Goal: Communication & Community: Answer question/provide support

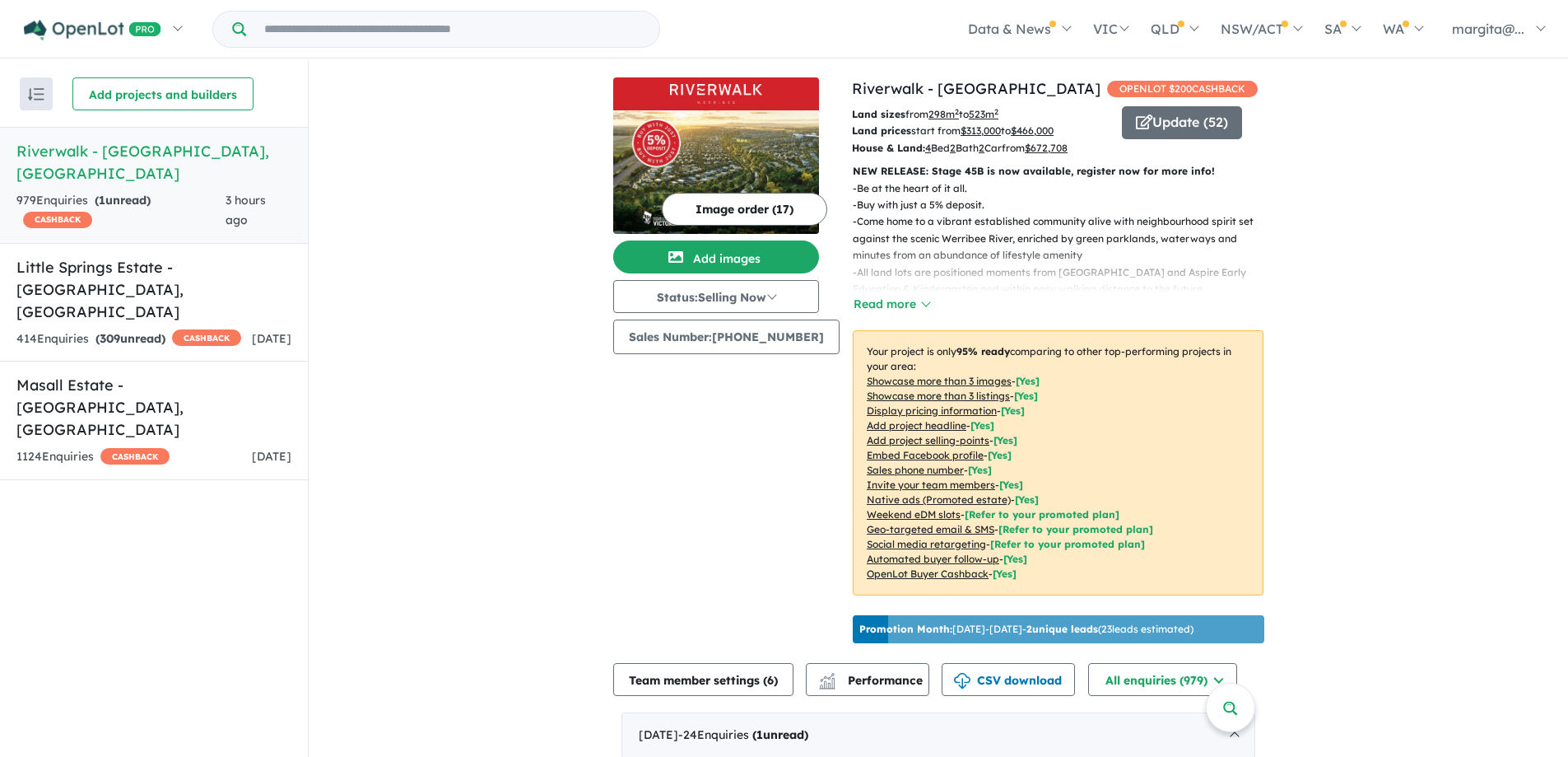
click at [41, 159] on h5 "Riverwalk - [GEOGRAPHIC_DATA] , [GEOGRAPHIC_DATA]" at bounding box center [154, 162] width 275 height 45
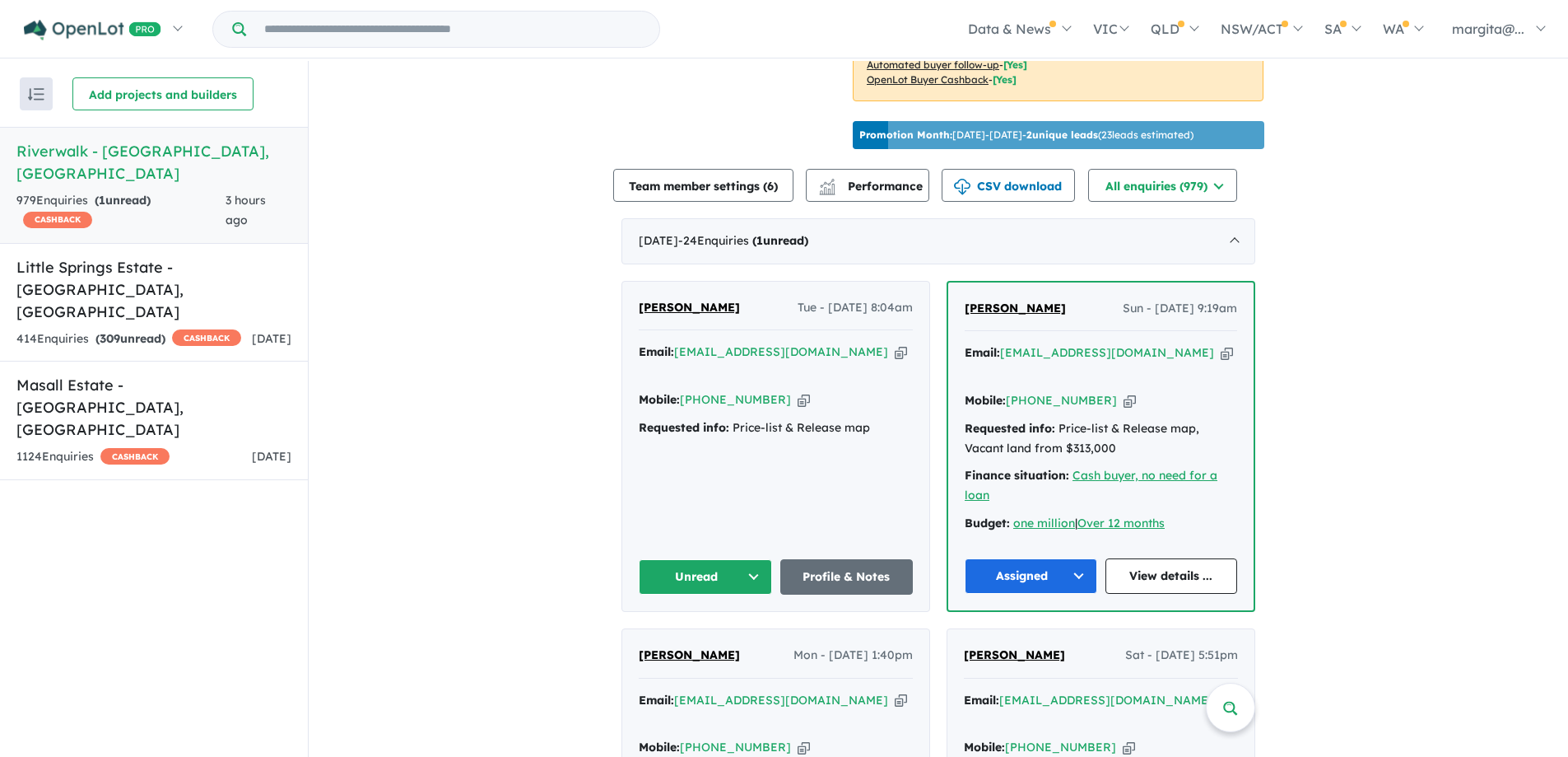
scroll to position [576, 0]
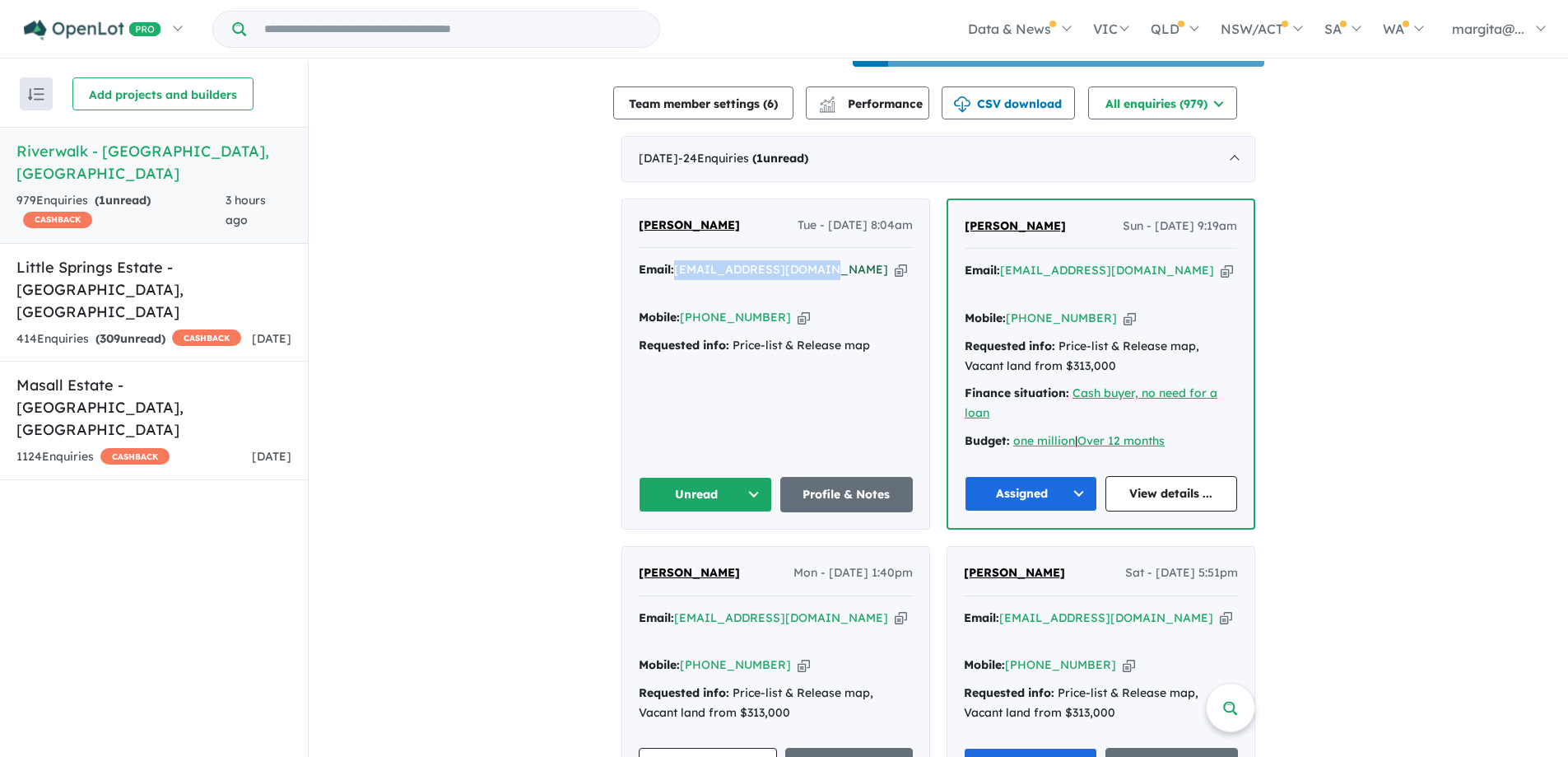
drag, startPoint x: 811, startPoint y: 288, endPoint x: 675, endPoint y: 283, distance: 136.1
click at [675, 283] on div "Email: [EMAIL_ADDRESS][DOMAIN_NAME] Copied!" at bounding box center [775, 280] width 274 height 40
copy a%20Riverwalk%20-%20Werribee"] "[EMAIL_ADDRESS][DOMAIN_NAME]"
click at [749, 486] on button "Unread" at bounding box center [705, 494] width 133 height 36
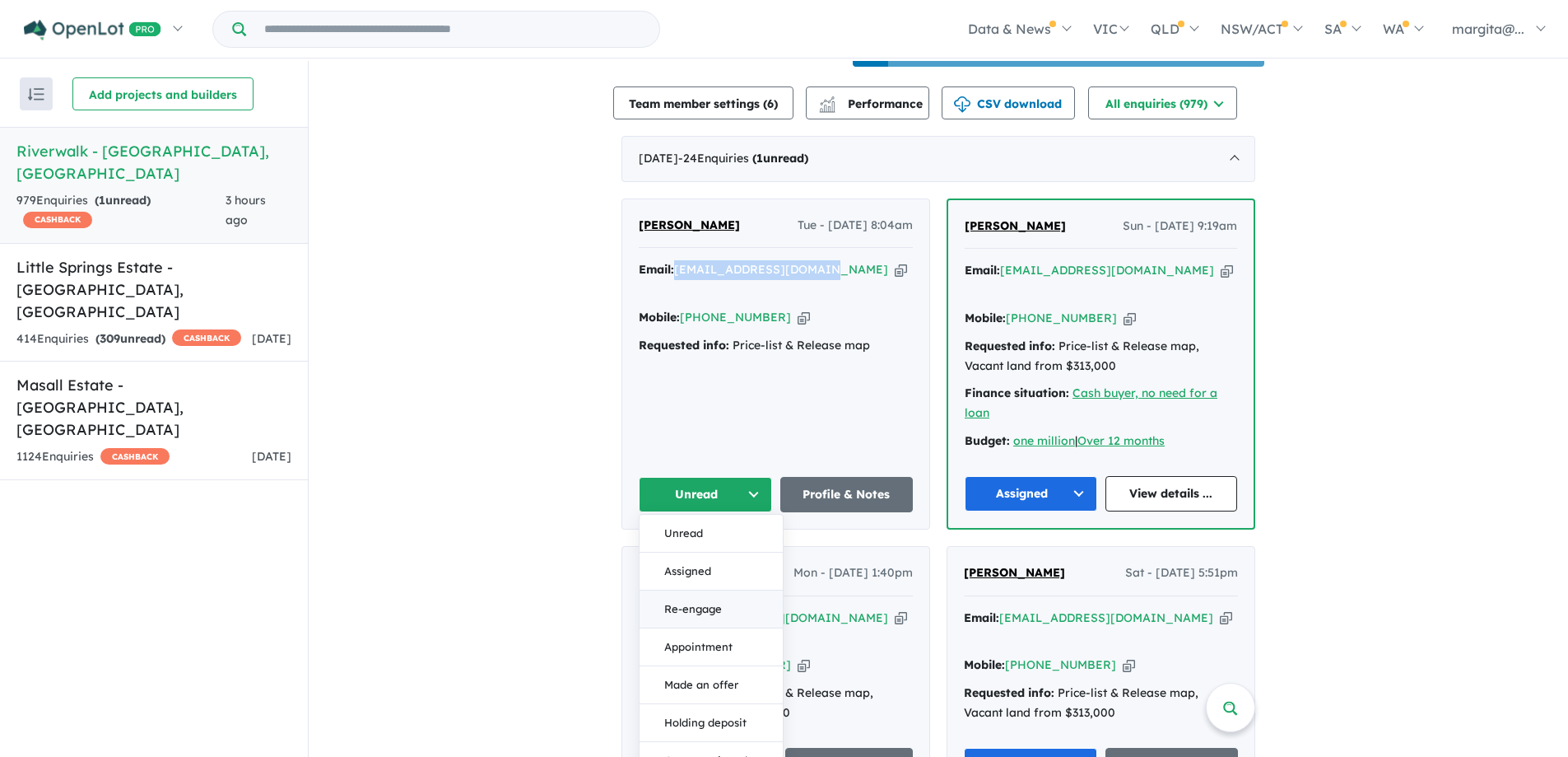
click at [695, 602] on button "Re-engage" at bounding box center [710, 610] width 143 height 38
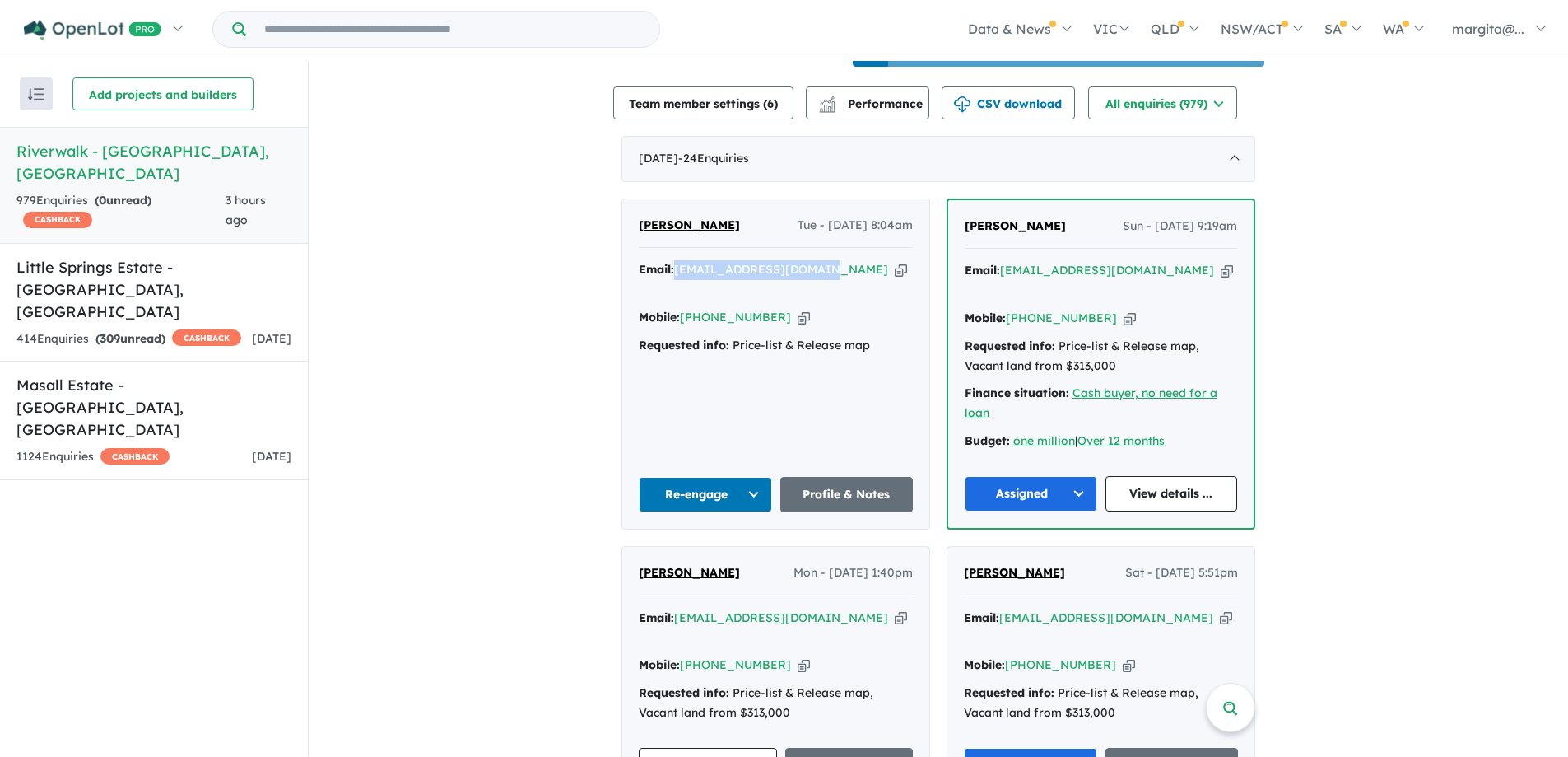
click at [743, 487] on button "Re-engage" at bounding box center [705, 494] width 133 height 36
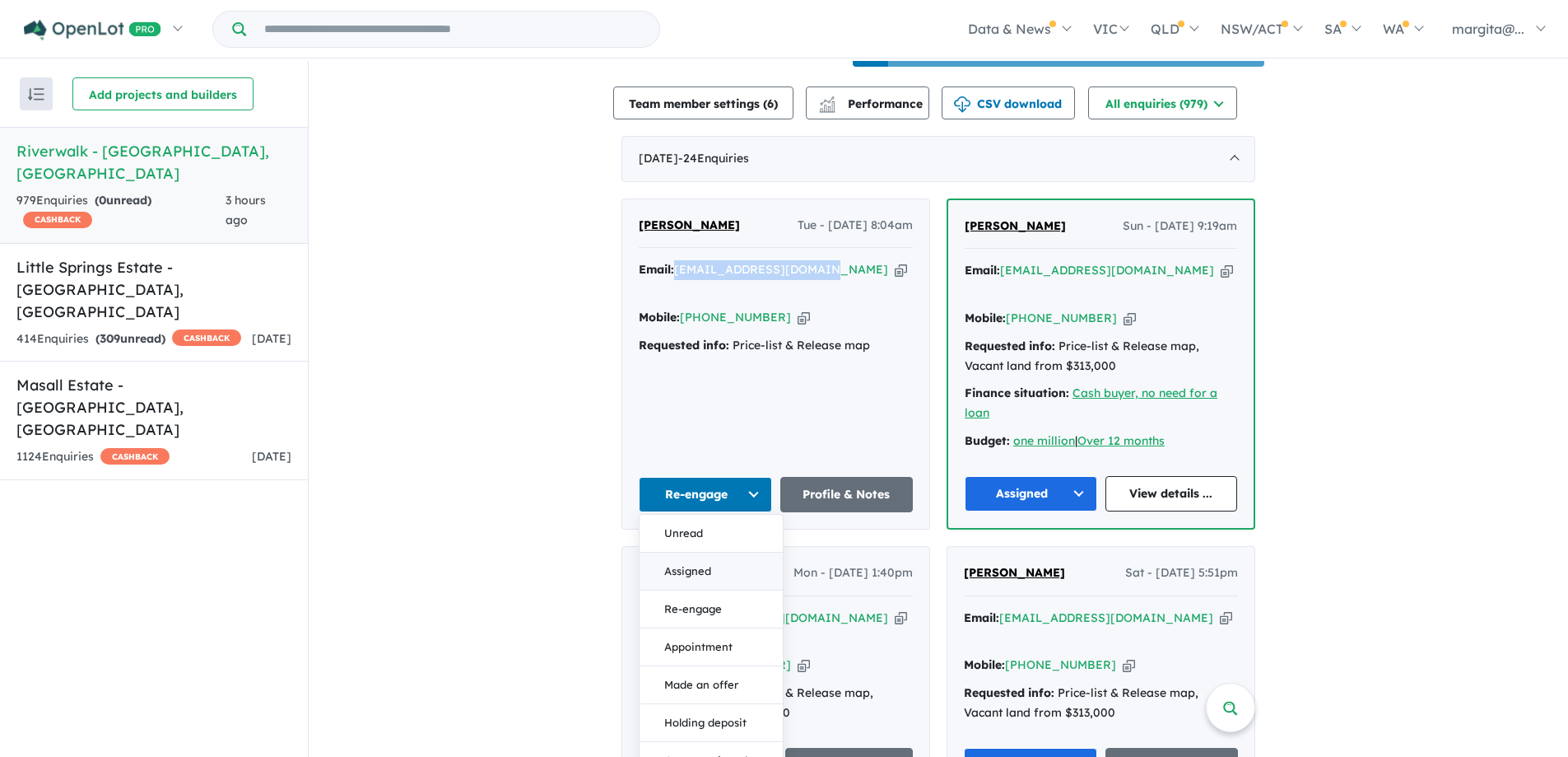
click at [680, 562] on button "Assigned" at bounding box center [710, 571] width 143 height 38
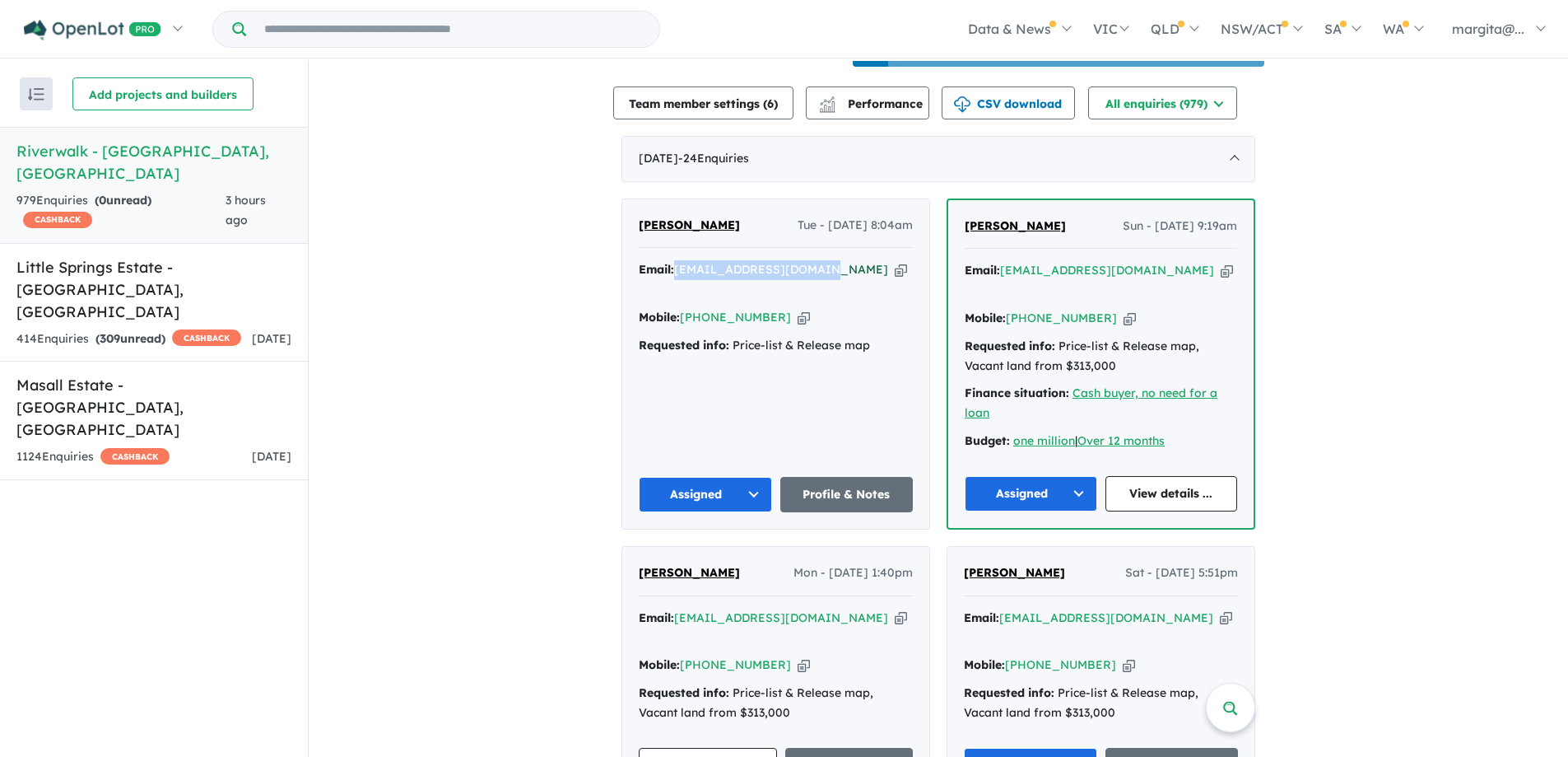
copy a%20Riverwalk%20-%20Werribee"] "[EMAIL_ADDRESS][DOMAIN_NAME]"
drag, startPoint x: 768, startPoint y: 317, endPoint x: 703, endPoint y: 321, distance: 65.1
click at [703, 321] on div "Mobile: [PHONE_NUMBER] Copied!" at bounding box center [775, 318] width 274 height 20
copy link "431 076 024"
